Goal: Browse casually

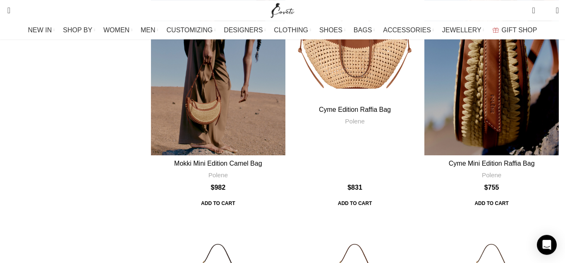
scroll to position [1181, 0]
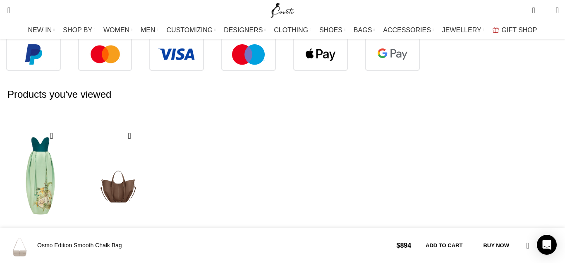
scroll to position [464, 0]
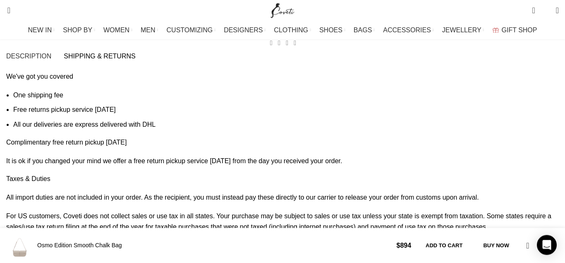
scroll to position [843, 0]
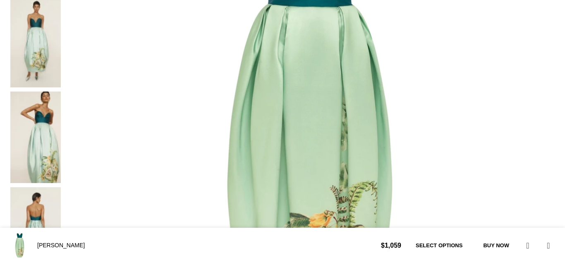
scroll to position [253, 0]
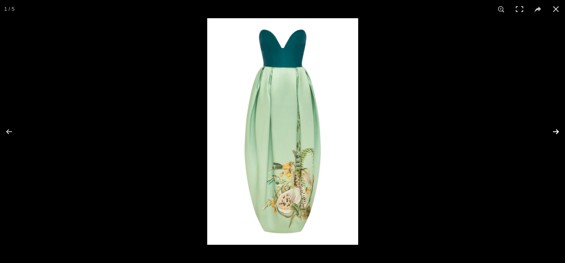
click at [558, 132] on button at bounding box center [550, 131] width 29 height 41
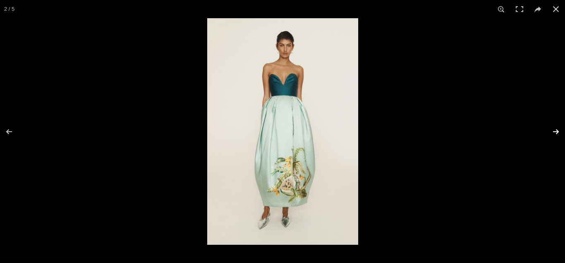
click at [557, 132] on button at bounding box center [550, 131] width 29 height 41
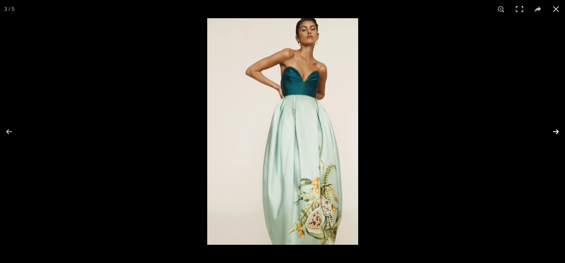
click at [557, 132] on button at bounding box center [550, 131] width 29 height 41
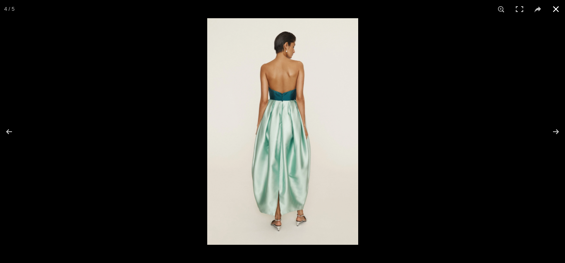
click at [556, 8] on button at bounding box center [556, 9] width 18 height 18
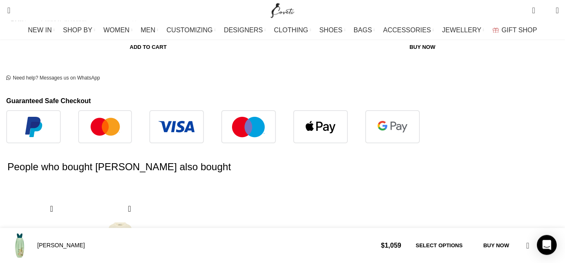
scroll to position [464, 0]
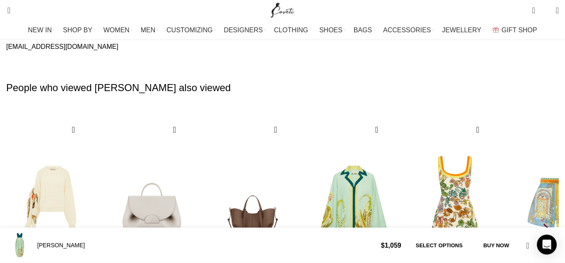
scroll to position [1223, 0]
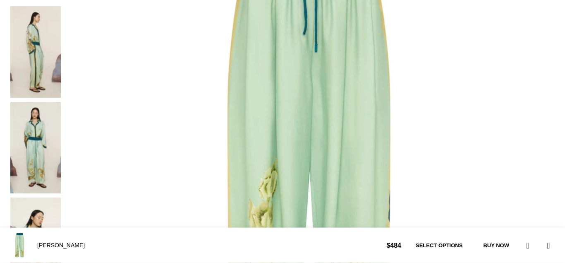
scroll to position [253, 0]
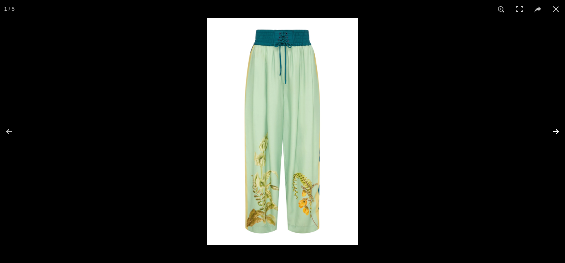
click at [555, 129] on button at bounding box center [550, 131] width 29 height 41
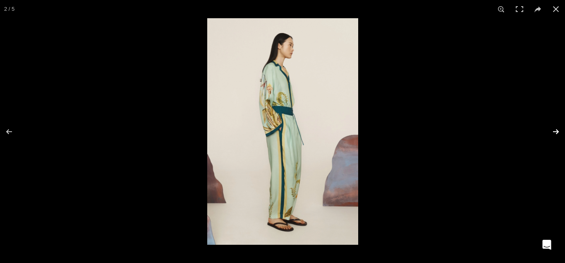
click at [555, 129] on button at bounding box center [550, 131] width 29 height 41
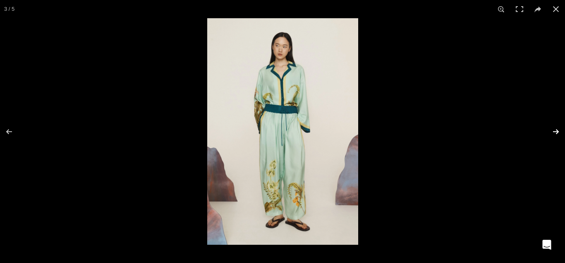
click at [555, 129] on button at bounding box center [550, 131] width 29 height 41
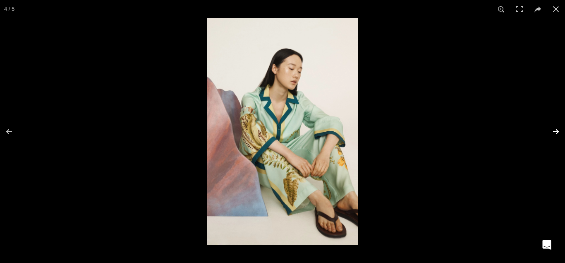
click at [555, 129] on button at bounding box center [550, 131] width 29 height 41
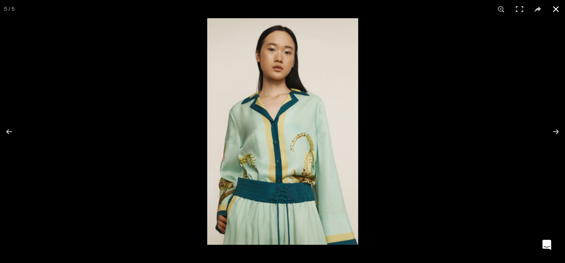
click at [553, 8] on button at bounding box center [556, 9] width 18 height 18
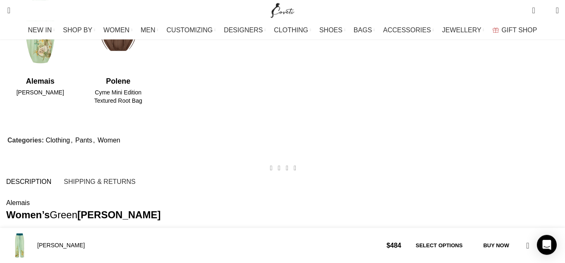
scroll to position [759, 0]
